Goal: Transaction & Acquisition: Purchase product/service

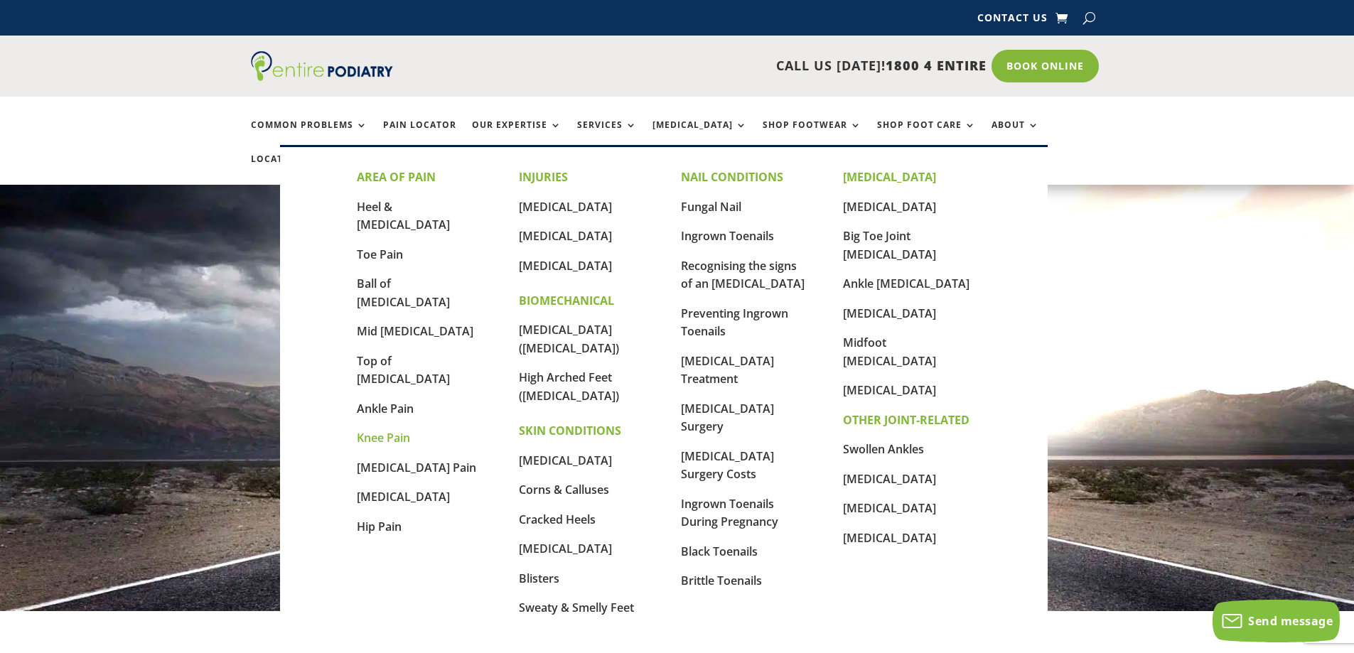
click at [390, 430] on link "Knee Pain" at bounding box center [383, 438] width 53 height 16
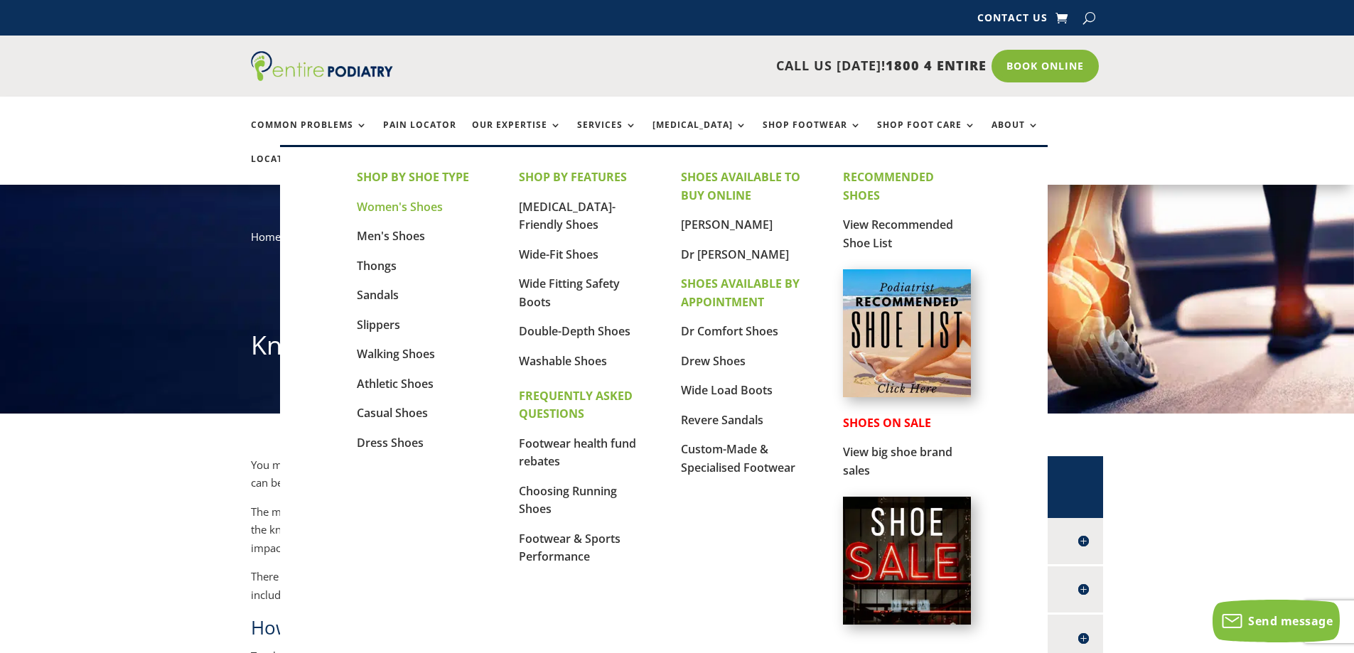
click at [414, 212] on link "Women's Shoes" at bounding box center [400, 207] width 86 height 16
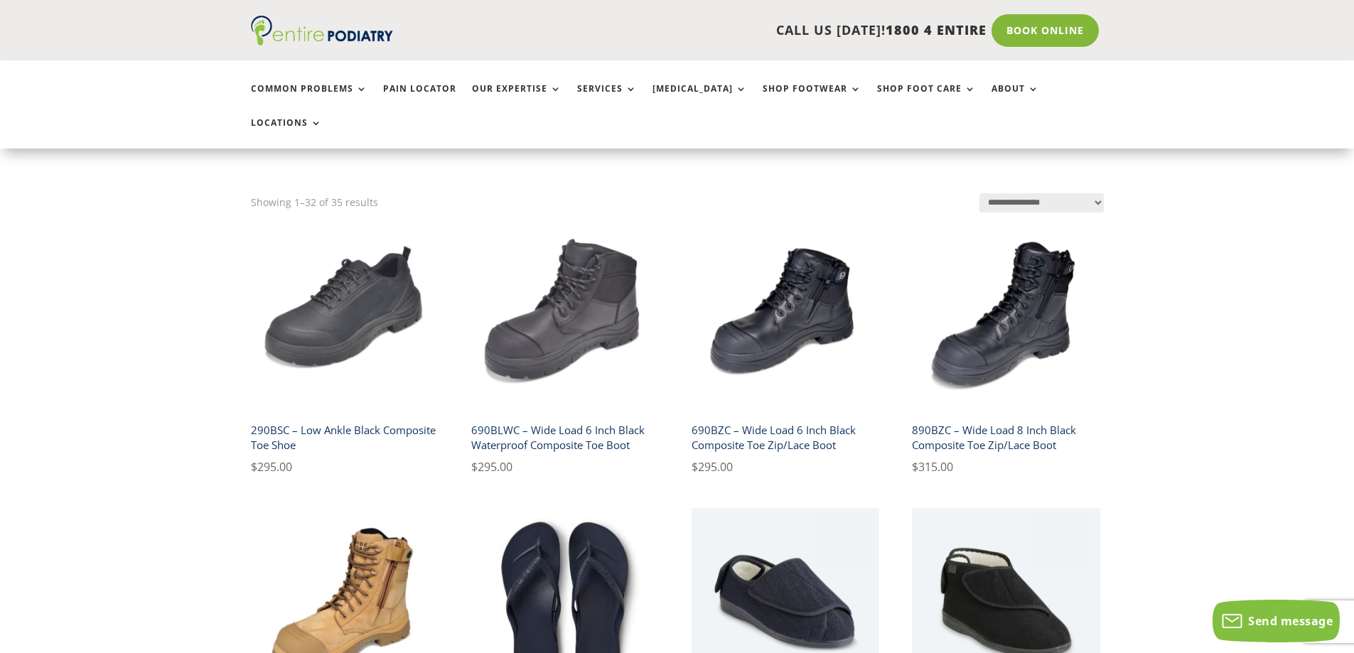
scroll to position [114, 0]
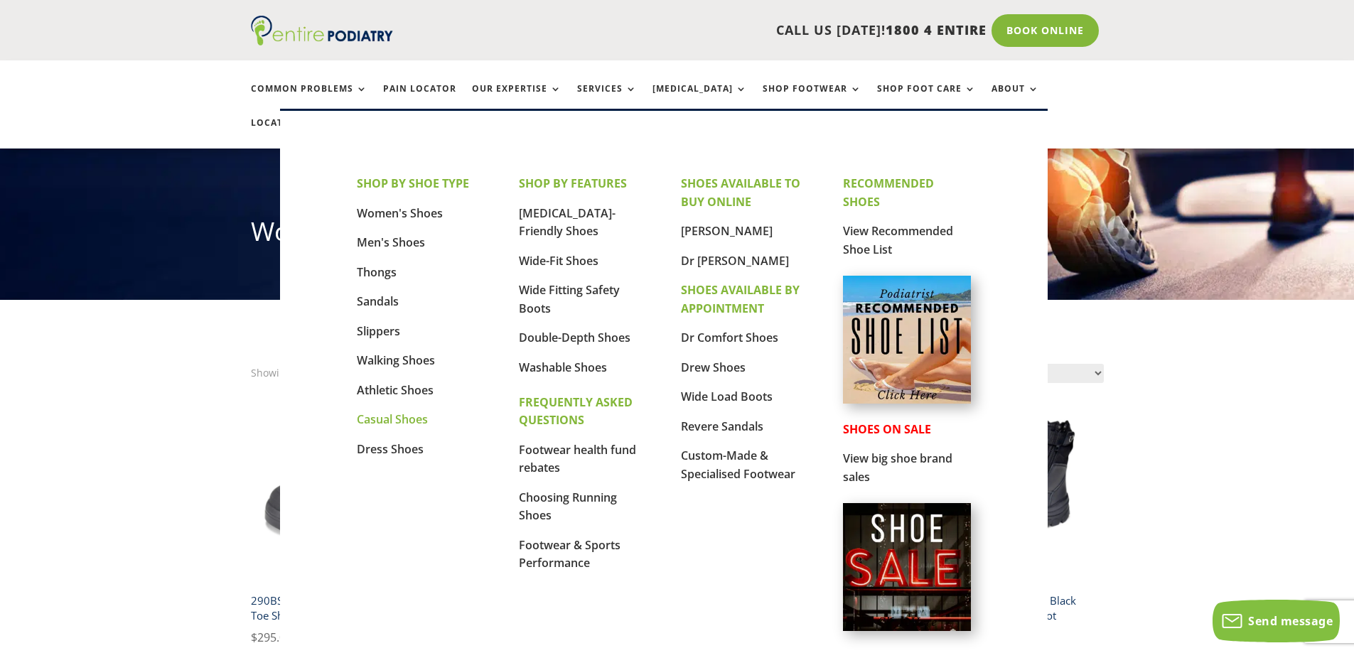
click at [385, 417] on link "Casual Shoes" at bounding box center [392, 420] width 71 height 16
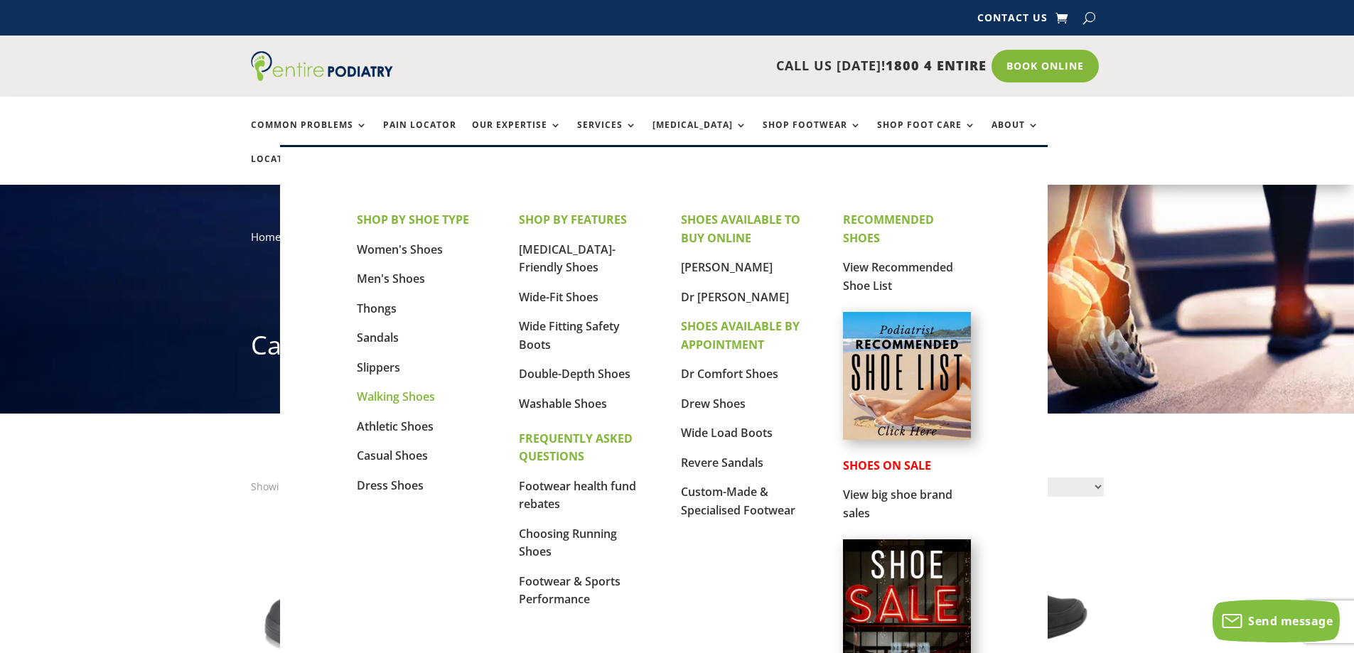
click at [387, 398] on link "Walking Shoes" at bounding box center [396, 397] width 78 height 16
click at [388, 242] on link "Women's Shoes" at bounding box center [400, 250] width 86 height 16
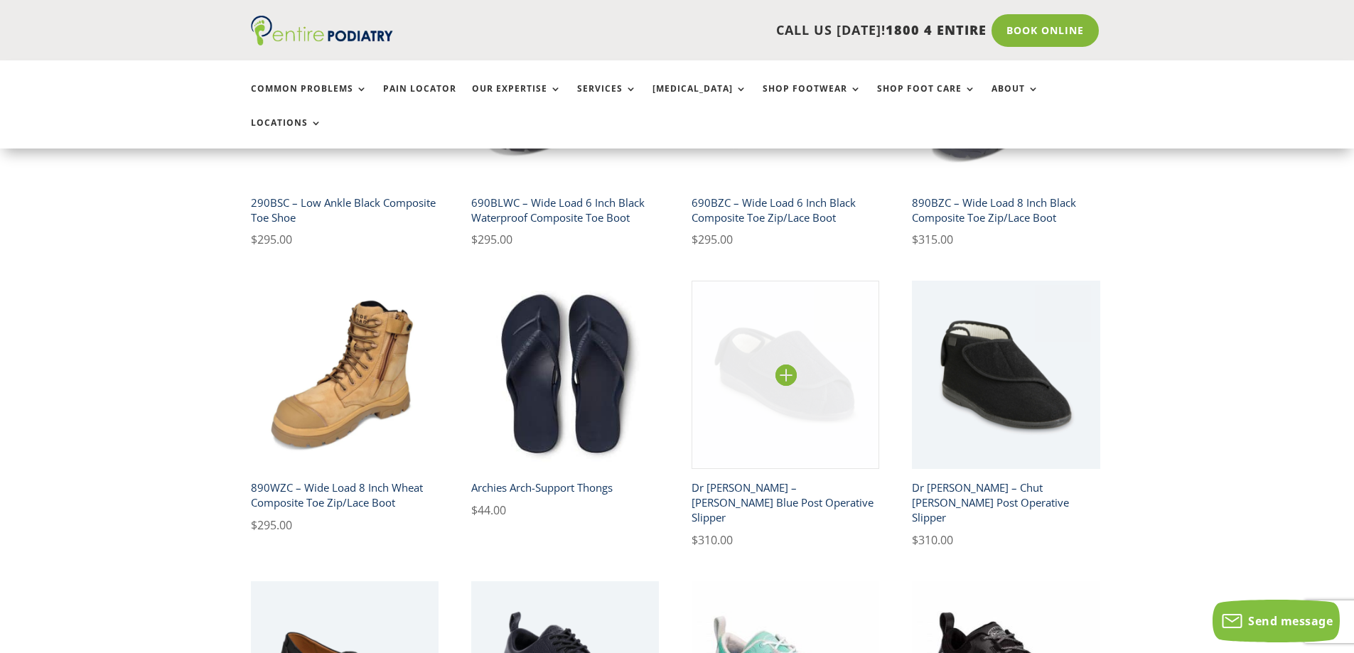
scroll to position [171, 0]
